Goal: Task Accomplishment & Management: Manage account settings

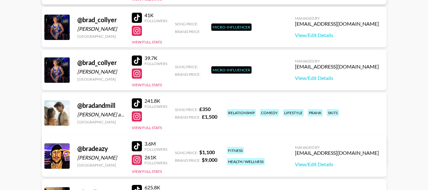
scroll to position [254, 0]
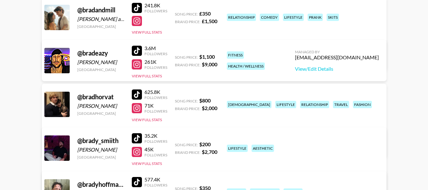
click at [256, 144] on link "View/Edit Details" at bounding box center [154, 147] width 203 height 6
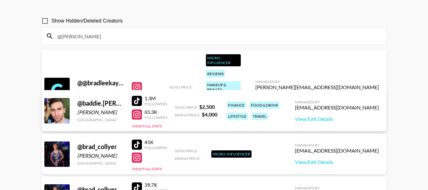
scroll to position [0, 0]
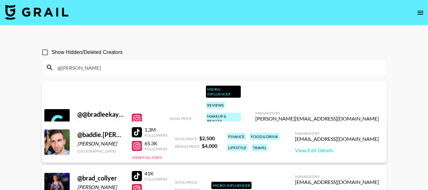
drag, startPoint x: 62, startPoint y: 67, endPoint x: 86, endPoint y: 69, distance: 23.8
click at [86, 69] on input "@[PERSON_NAME]" at bounding box center [218, 67] width 329 height 10
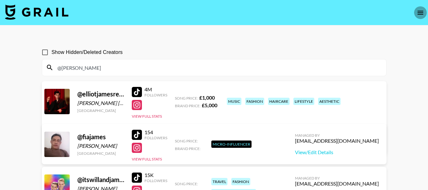
click at [420, 12] on icon "open drawer" at bounding box center [421, 13] width 6 height 4
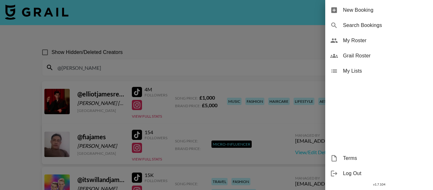
click at [375, 40] on span "My Roster" at bounding box center [385, 41] width 85 height 8
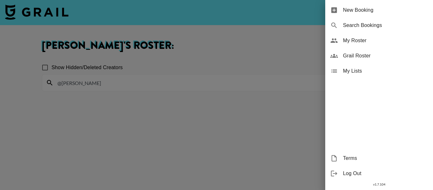
click at [256, 46] on div at bounding box center [216, 95] width 433 height 190
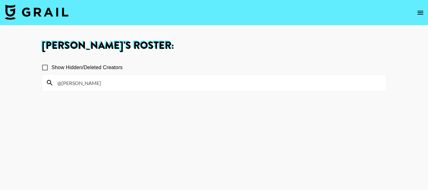
click at [166, 83] on input "@[PERSON_NAME]" at bounding box center [218, 83] width 329 height 10
type input "@"
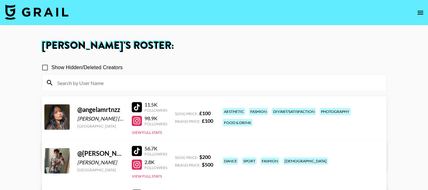
click at [213, 56] on section "Show Hidden/Deleted Creators" at bounding box center [214, 73] width 345 height 35
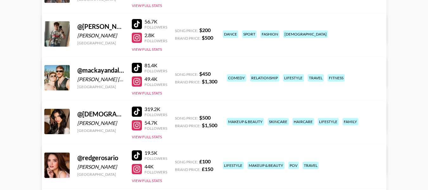
click at [216, 117] on link "View/Edit Details" at bounding box center [134, 120] width 163 height 6
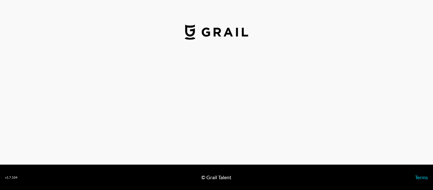
select select "USD"
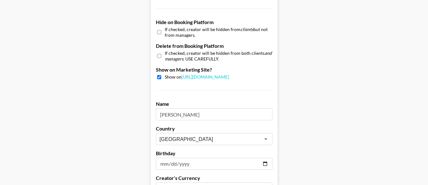
scroll to position [634, 0]
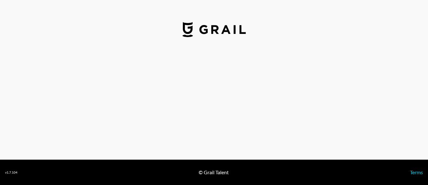
select select "USD"
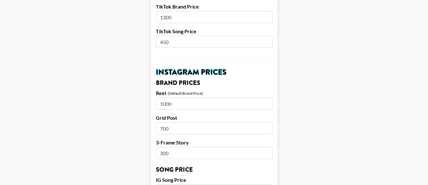
scroll to position [222, 0]
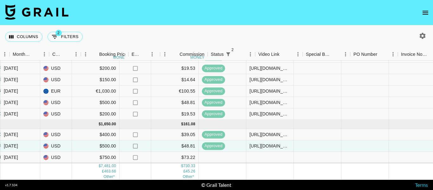
scroll to position [217, 322]
